Goal: Use online tool/utility: Utilize a website feature to perform a specific function

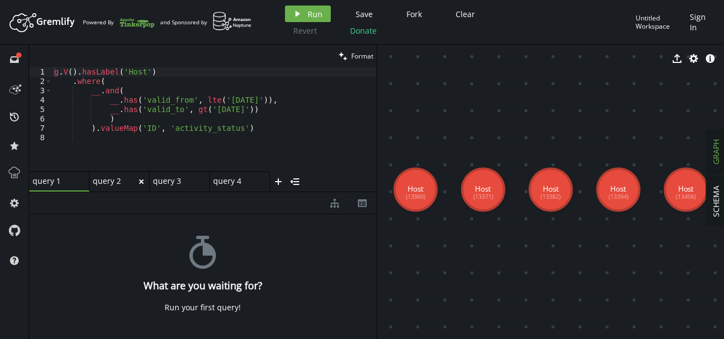
click at [103, 179] on div "query 2" at bounding box center [115, 181] width 44 height 10
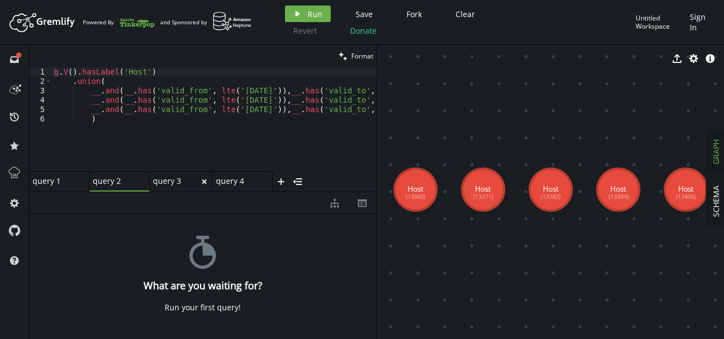
click at [169, 182] on div "query 3 query 3" at bounding box center [176, 181] width 47 height 10
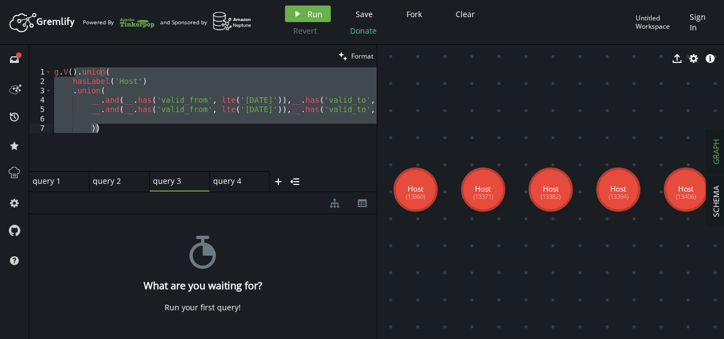
drag, startPoint x: 76, startPoint y: 72, endPoint x: 145, endPoint y: 155, distance: 108.2
click at [145, 155] on div "g . V ( ) . union ( hasLabel ( 'Host' ) . union ( __ . and ( __ . has ( 'valid_…" at bounding box center [479, 126] width 854 height 118
click at [244, 182] on div "query 4 query 4" at bounding box center [236, 181] width 47 height 10
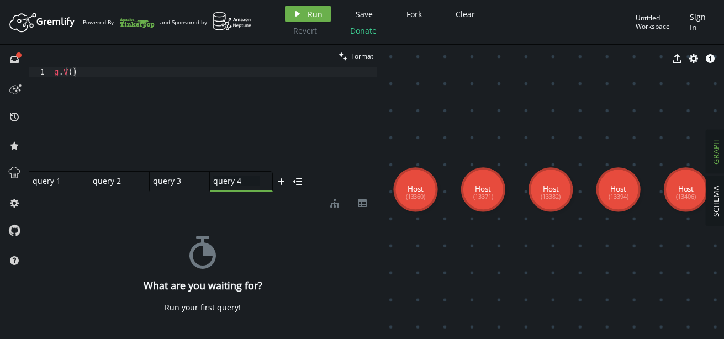
type textarea "g.V()"
click at [138, 94] on div "g . V ( )" at bounding box center [214, 128] width 325 height 123
click at [296, 11] on icon "play" at bounding box center [297, 13] width 9 height 9
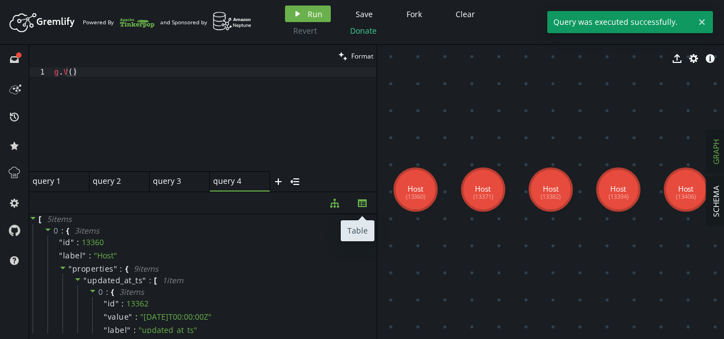
click at [363, 200] on icon "button" at bounding box center [362, 203] width 9 height 8
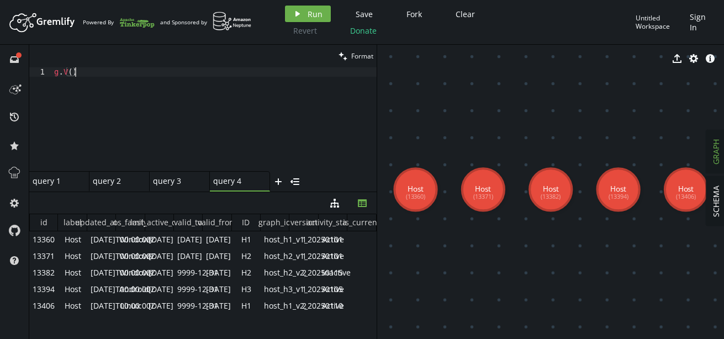
click at [148, 86] on div "g . V ( )" at bounding box center [214, 128] width 325 height 123
